Goal: Check status: Check status

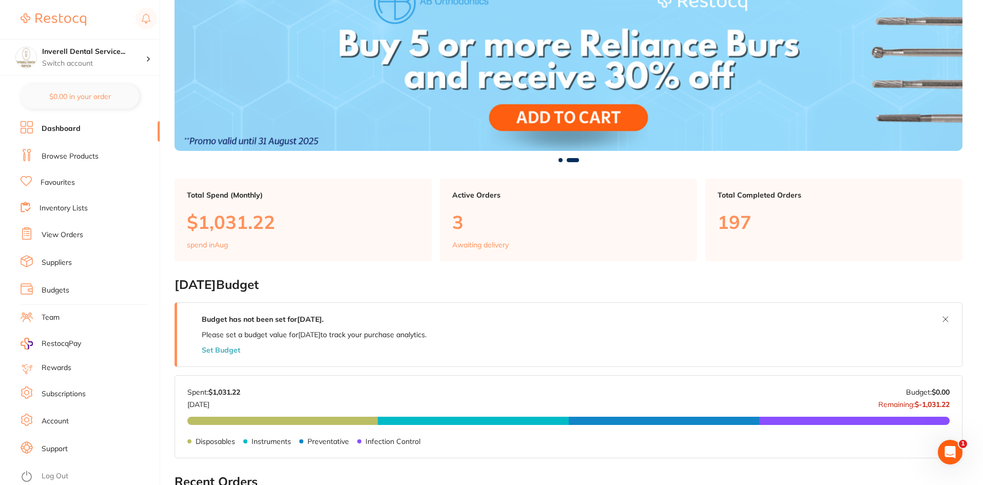
click at [38, 237] on li "View Orders" at bounding box center [90, 234] width 139 height 15
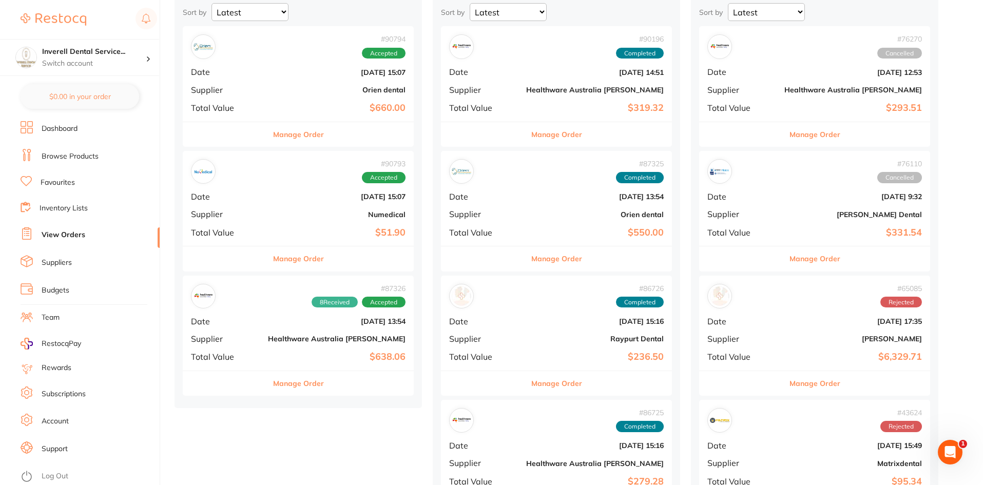
scroll to position [154, 0]
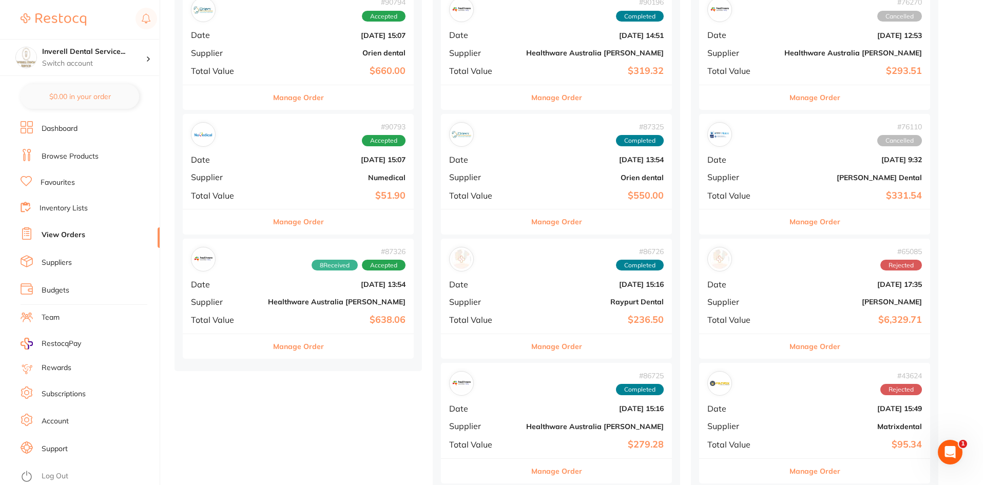
click at [241, 202] on div "# 90793 Accepted Date [DATE] 15:07 Supplier Numedical Total Value $51.90" at bounding box center [298, 161] width 231 height 95
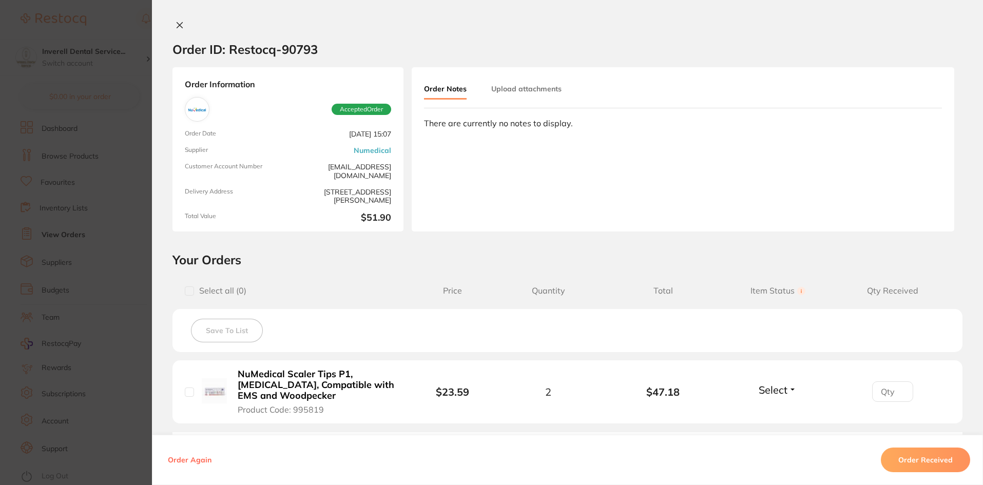
click at [175, 21] on icon at bounding box center [179, 25] width 8 height 8
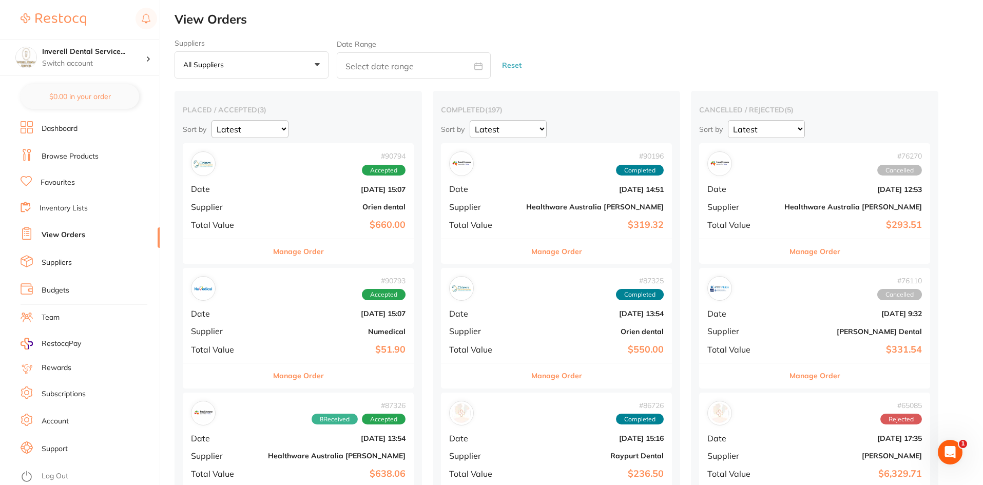
click at [287, 70] on button "All suppliers +0" at bounding box center [251, 65] width 154 height 28
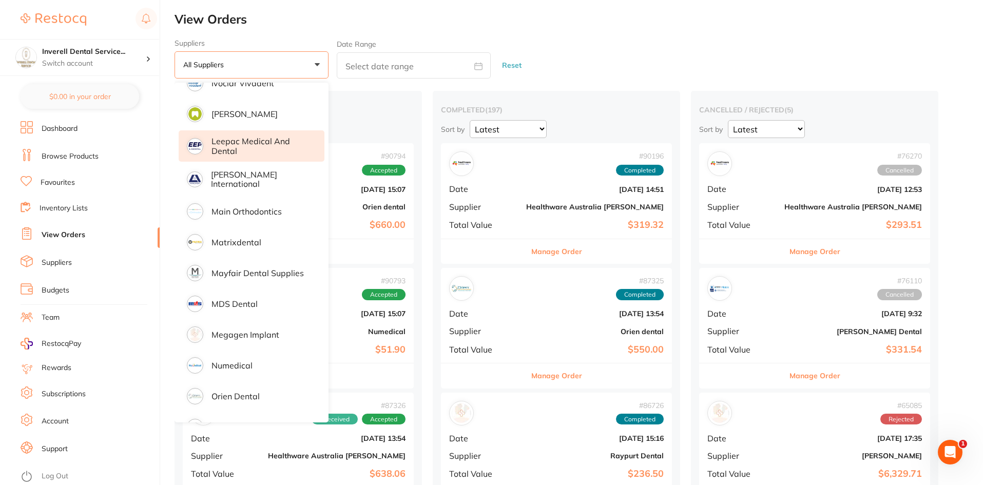
scroll to position [718, 0]
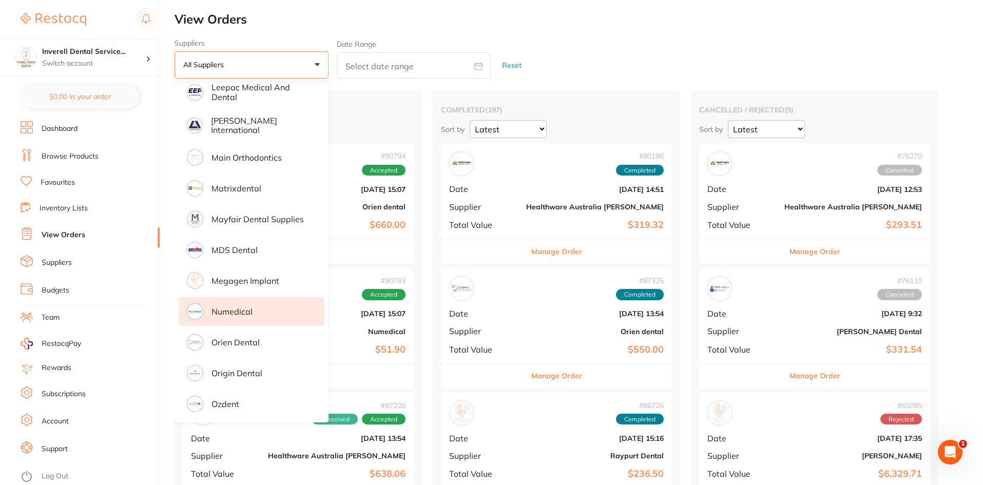
click at [239, 309] on p "Numedical" at bounding box center [231, 311] width 41 height 9
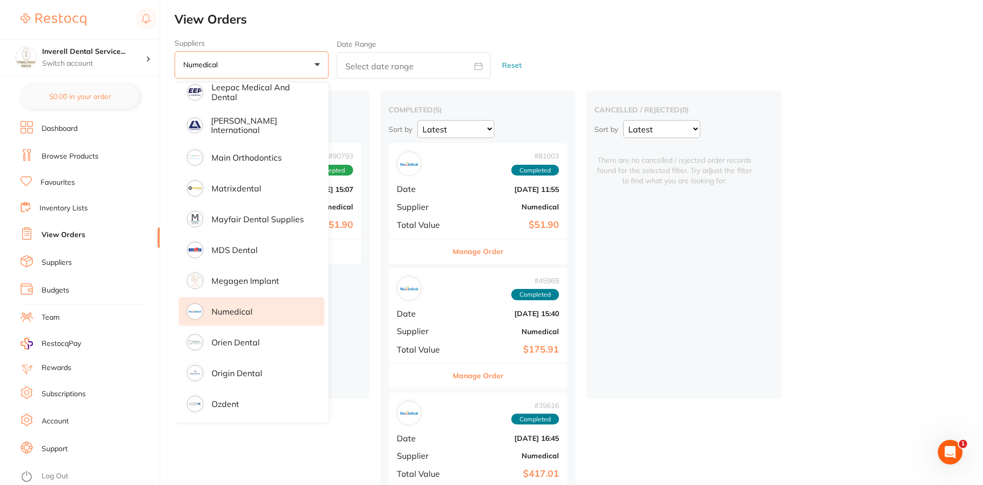
drag, startPoint x: 620, startPoint y: 460, endPoint x: 621, endPoint y: 453, distance: 7.2
click at [621, 457] on div "placed / accepted ( 1 ) Sort by Latest Notification # 90793 Accepted Date [DATE…" at bounding box center [578, 432] width 808 height 683
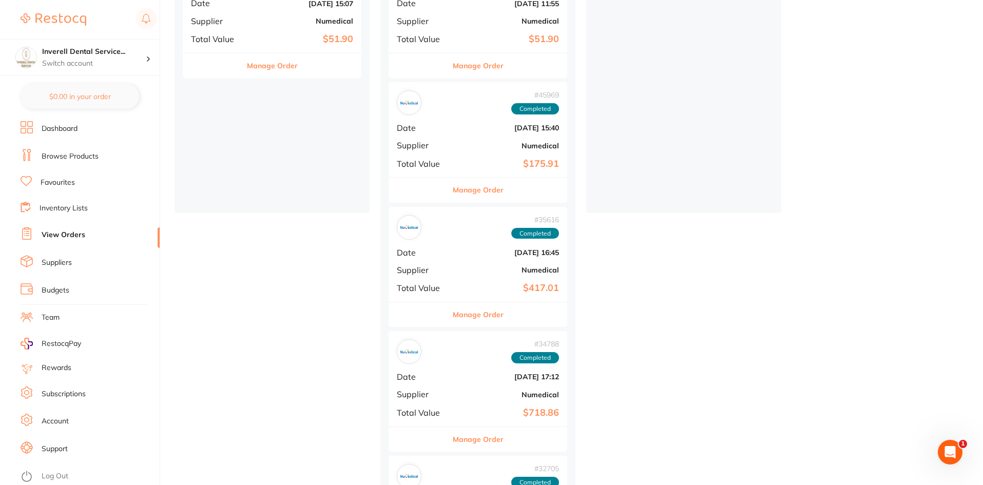
scroll to position [0, 0]
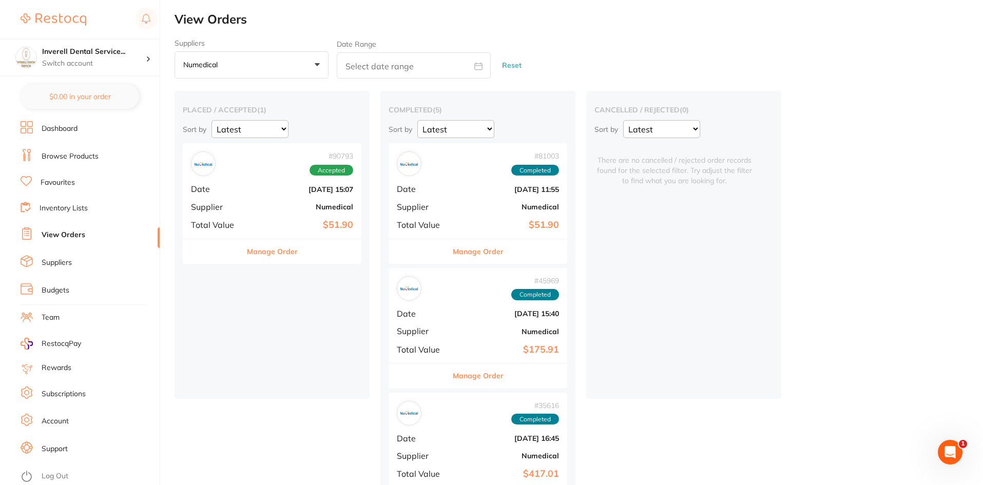
click at [67, 130] on link "Dashboard" at bounding box center [60, 129] width 36 height 10
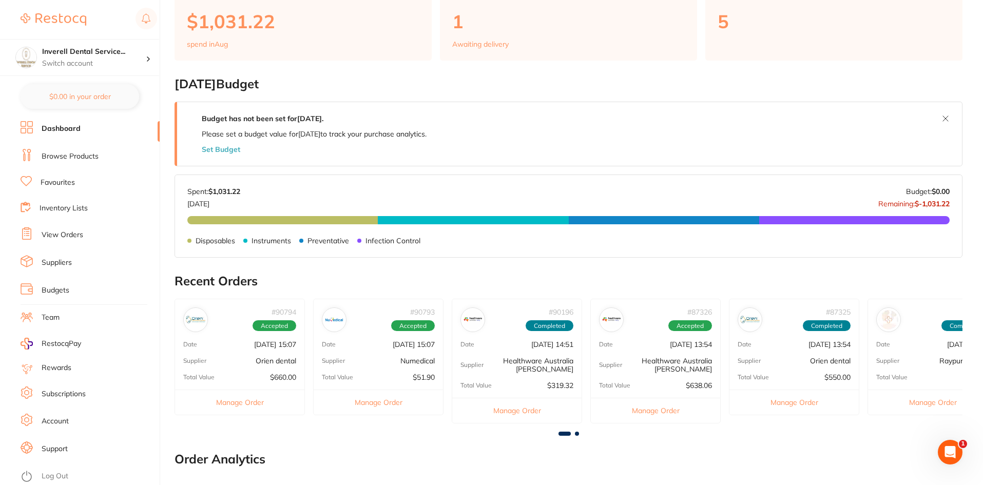
scroll to position [462, 0]
